Goal: Use online tool/utility: Utilize a website feature to perform a specific function

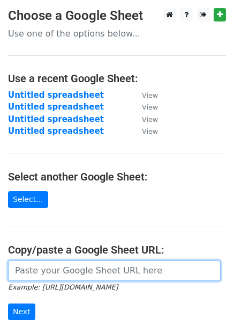
click at [73, 267] on input "url" at bounding box center [114, 270] width 213 height 20
paste input "[URL][DOMAIN_NAME]"
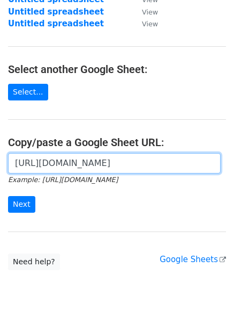
scroll to position [85, 0]
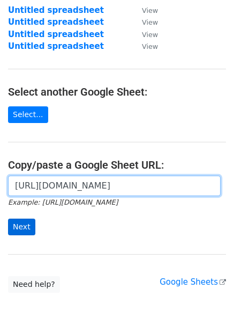
type input "[URL][DOMAIN_NAME]"
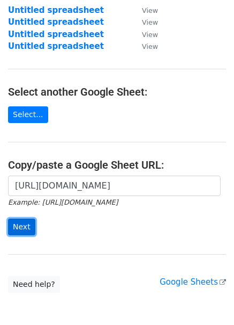
click at [27, 230] on input "Next" at bounding box center [21, 226] width 27 height 17
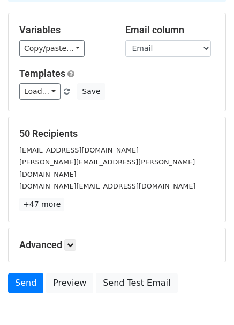
scroll to position [135, 0]
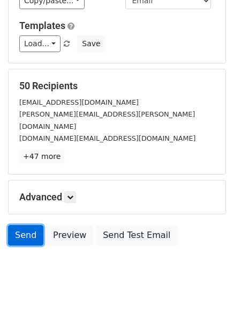
click at [23, 225] on link "Send" at bounding box center [25, 235] width 35 height 20
